Goal: Task Accomplishment & Management: Complete application form

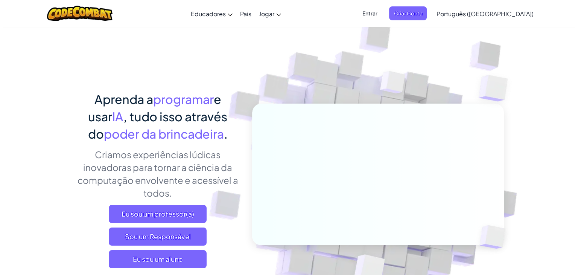
scroll to position [50, 0]
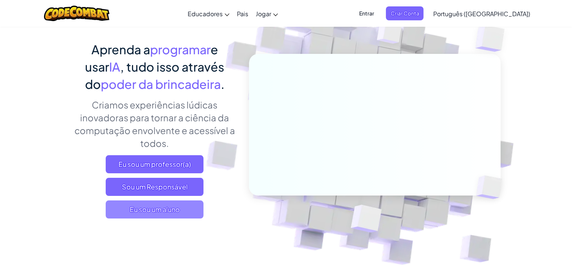
click at [182, 205] on span "Eu sou um aluno" at bounding box center [155, 209] width 98 height 18
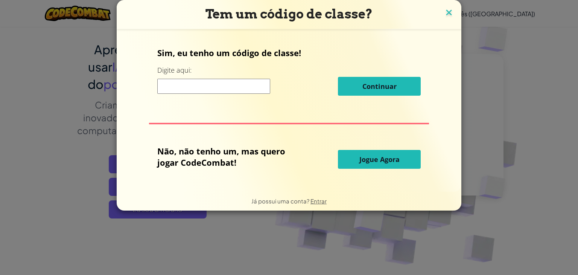
click at [450, 12] on img at bounding box center [449, 13] width 10 height 11
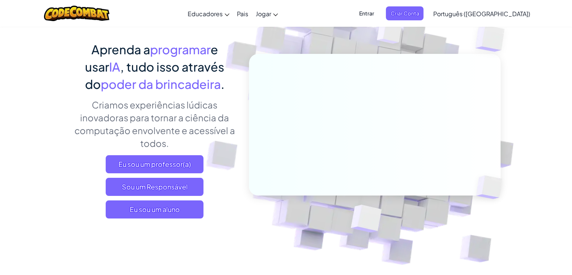
click at [374, 11] on font "Entrar" at bounding box center [366, 13] width 15 height 7
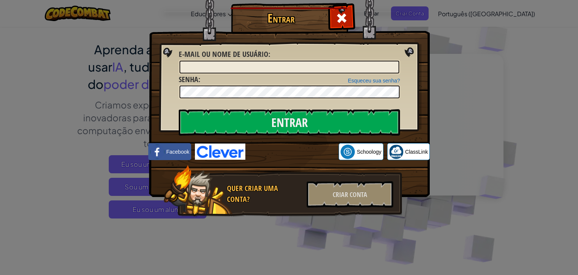
click at [375, 16] on img at bounding box center [289, 87] width 281 height 219
click at [346, 12] on span at bounding box center [342, 18] width 12 height 12
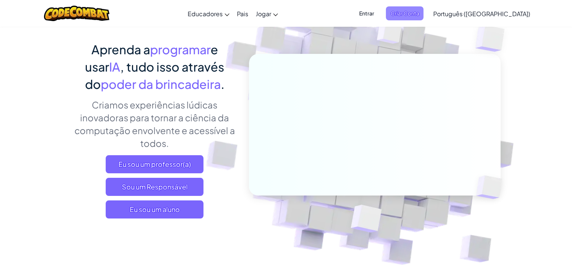
click at [424, 8] on span "Criar Conta" at bounding box center [405, 13] width 38 height 14
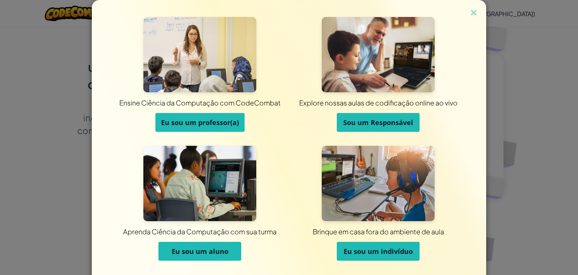
scroll to position [23, 0]
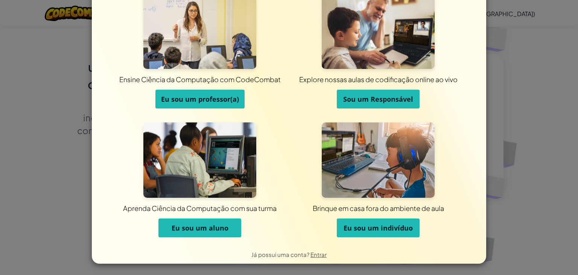
click at [373, 231] on font "Eu sou um indivíduo" at bounding box center [378, 227] width 69 height 9
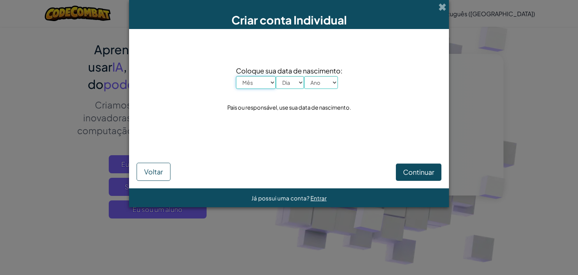
scroll to position [0, 0]
click at [258, 83] on select "Mês Janeiro Fevereiro Março Abril Maio Junho Julho Agosto Setembro Outubro Nove…" at bounding box center [256, 82] width 40 height 13
select select "4"
click at [236, 76] on select "Mês Janeiro Fevereiro Março Abril Maio Junho Julho Agosto Setembro Outubro Nove…" at bounding box center [256, 82] width 40 height 13
click at [288, 80] on select "Dia 1 2 3 4 5 6 7 8 9 10 11 12 13 14 15 16 17 18 19 20 21 22 23 24 25 26 27 28 …" at bounding box center [290, 82] width 28 height 13
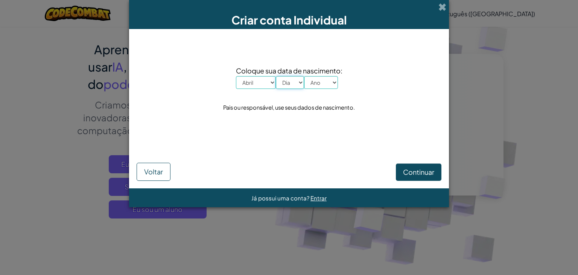
select select "14"
click at [276, 76] on select "Dia 1 2 3 4 5 6 7 8 9 10 11 12 13 14 15 16 17 18 19 20 21 22 23 24 25 26 27 28 …" at bounding box center [290, 82] width 28 height 13
click at [318, 79] on select "Ano 2025 2024 2023 2022 2021 2020 2019 2018 2017 2016 2015 2014 2013 2012 2011 …" at bounding box center [321, 82] width 34 height 13
select select "2000"
click at [304, 76] on select "Ano 2025 2024 2023 2022 2021 2020 2019 2018 2017 2016 2015 2014 2013 2012 2011 …" at bounding box center [321, 82] width 34 height 13
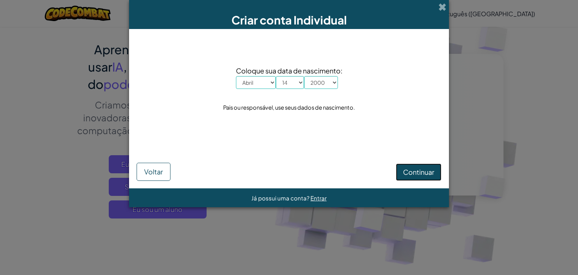
click at [405, 175] on font "Continuar" at bounding box center [418, 171] width 31 height 9
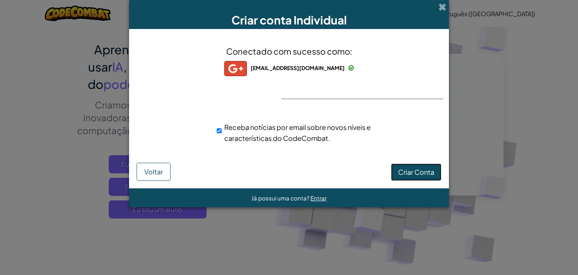
click at [407, 167] on button "Criar Conta" at bounding box center [416, 171] width 50 height 17
click at [407, 167] on font "Criar Conta" at bounding box center [416, 171] width 36 height 9
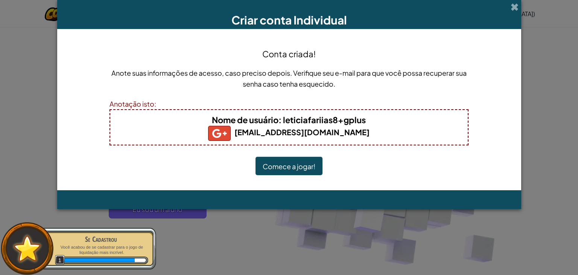
click at [312, 164] on font "Comece a jogar!" at bounding box center [289, 166] width 53 height 9
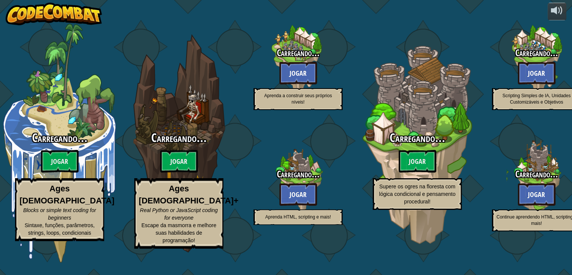
select select "pt-BR"
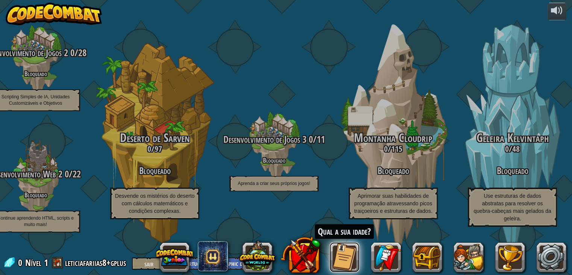
click at [345, 257] on button at bounding box center [345, 257] width 30 height 30
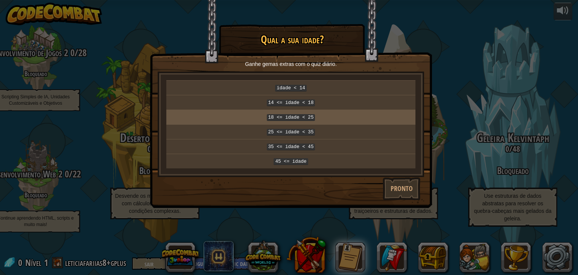
click at [303, 115] on code "18 <= idade < 25" at bounding box center [291, 117] width 49 height 7
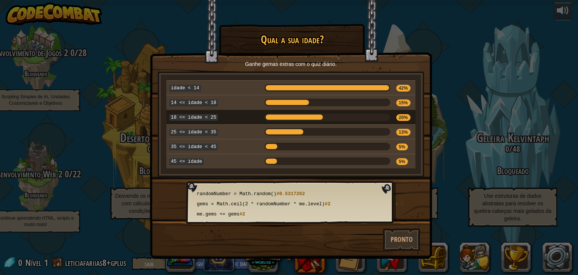
click at [464, 207] on div "× Qual a sua idade? Ganhe gemas extras com o quiz diário. idade < 14 42% 14 <= …" at bounding box center [289, 137] width 578 height 275
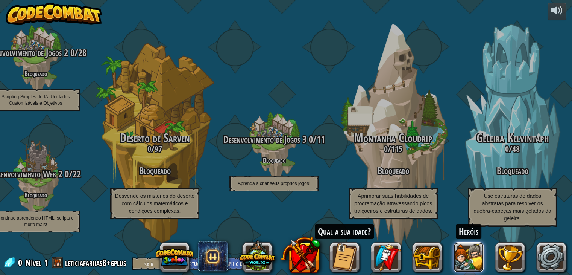
click at [465, 254] on button at bounding box center [469, 257] width 30 height 30
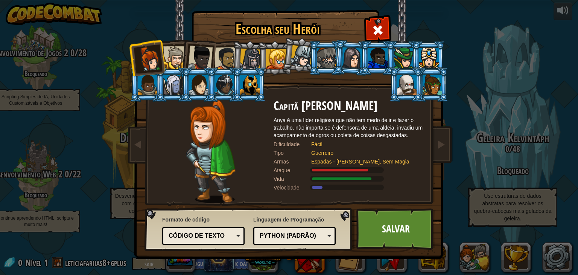
click at [278, 233] on font "Python (Padrão)" at bounding box center [288, 235] width 56 height 6
click at [177, 84] on div at bounding box center [173, 85] width 20 height 20
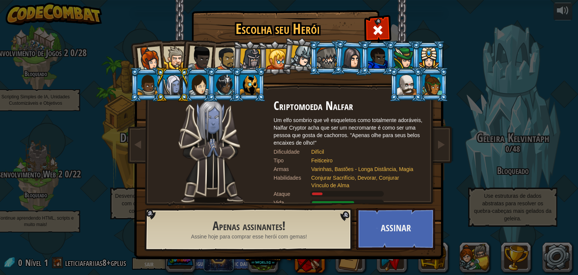
click at [277, 55] on div at bounding box center [276, 59] width 20 height 20
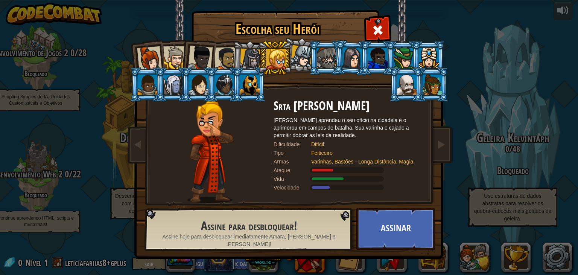
click at [157, 55] on div at bounding box center [149, 58] width 25 height 25
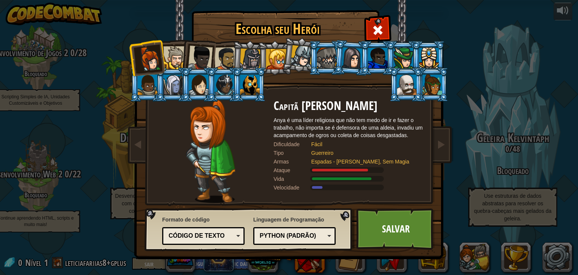
click at [326, 239] on div "Python (Padrão)" at bounding box center [294, 236] width 73 height 12
click at [198, 235] on font "Código de texto" at bounding box center [197, 235] width 56 height 6
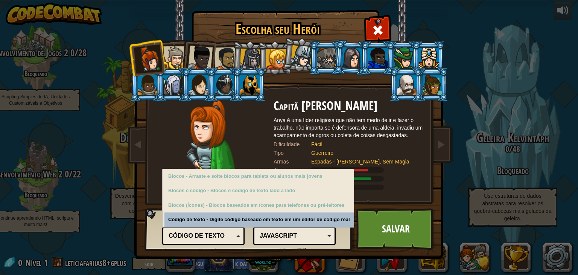
click at [198, 235] on font "Código de texto" at bounding box center [197, 235] width 56 height 6
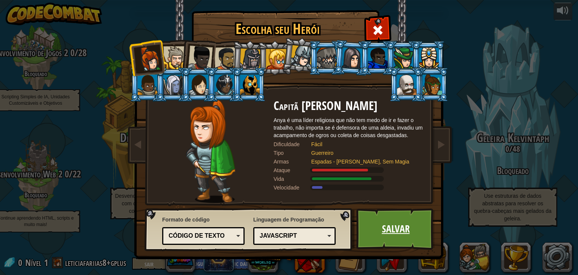
click at [400, 222] on font "Salvar" at bounding box center [396, 229] width 28 height 14
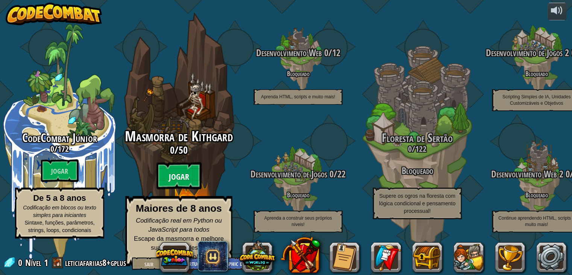
click at [183, 181] on font "Jogar" at bounding box center [179, 176] width 20 height 11
select select "pt-BR"
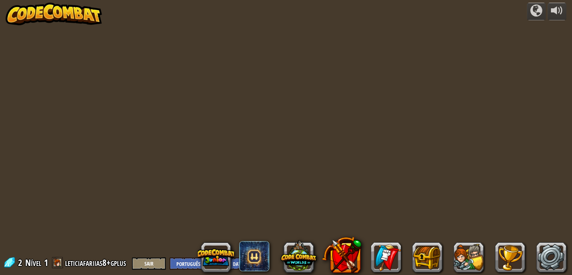
select select "pt-BR"
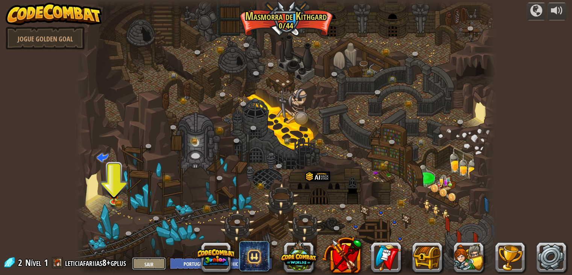
click at [144, 265] on font "Sair" at bounding box center [148, 263] width 9 height 7
